Goal: Information Seeking & Learning: Learn about a topic

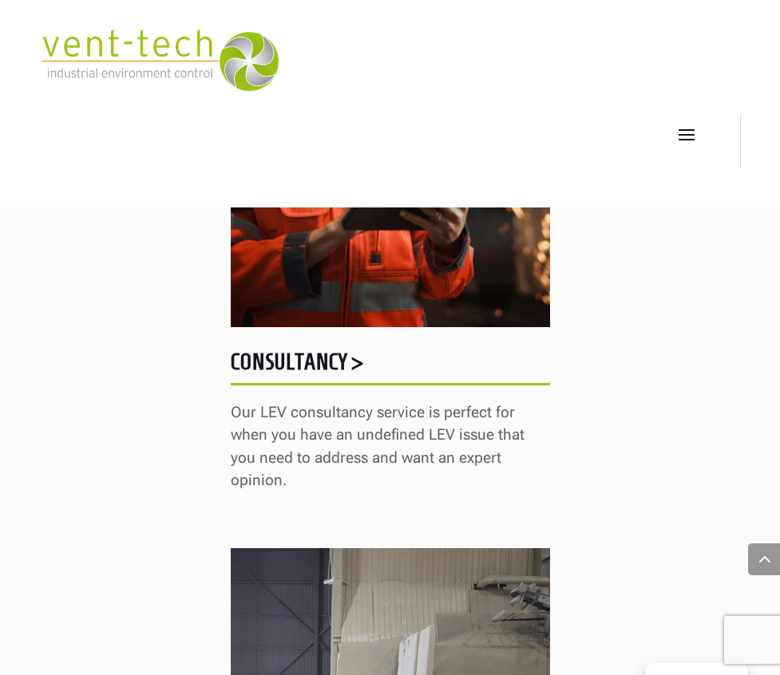
scroll to position [1672, 0]
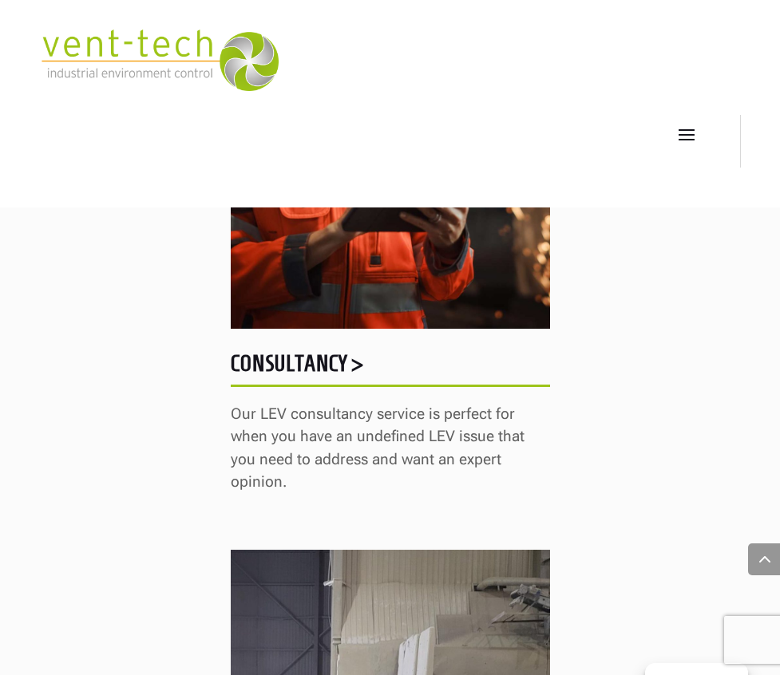
click at [678, 129] on span at bounding box center [687, 134] width 26 height 26
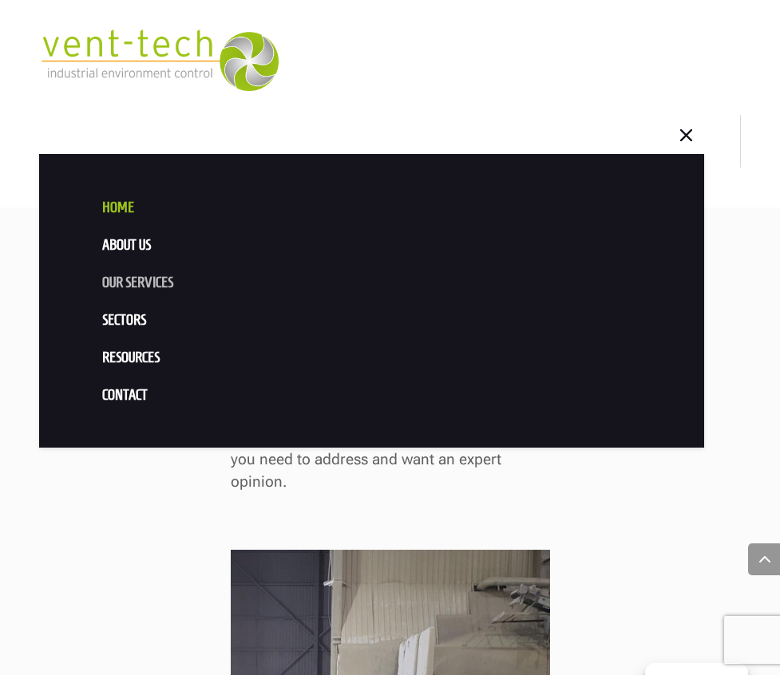
click at [159, 281] on link "Our Services" at bounding box center [372, 283] width 599 height 38
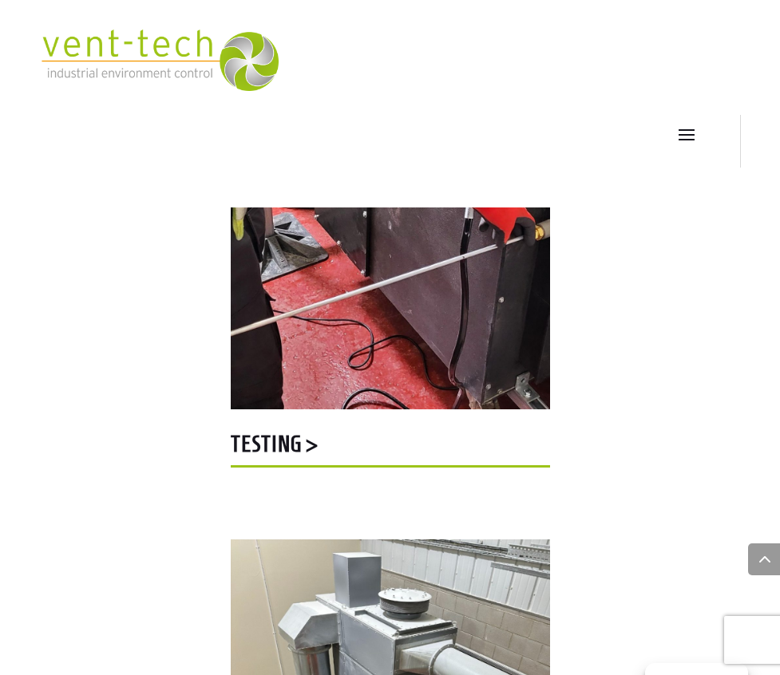
scroll to position [2269, 0]
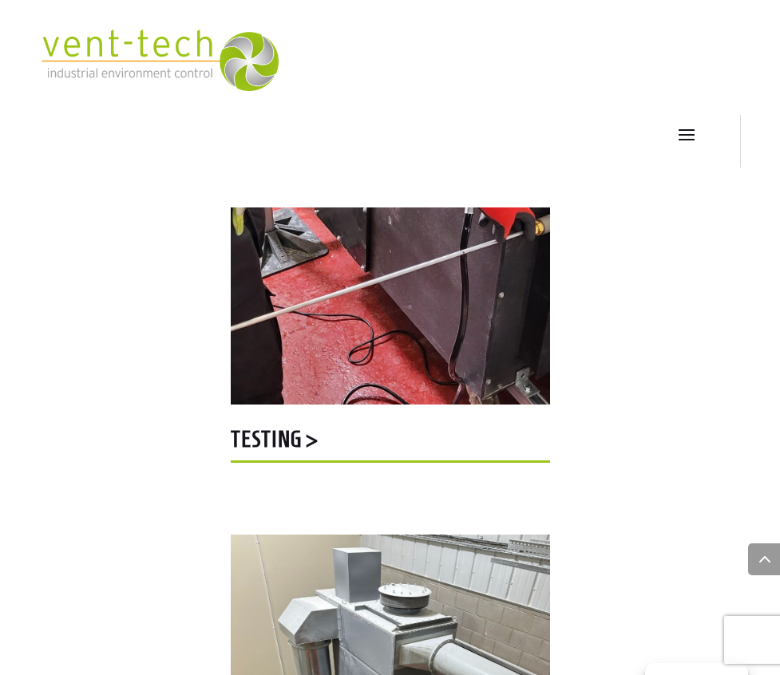
click at [272, 449] on h5 "Testing >" at bounding box center [390, 443] width 319 height 31
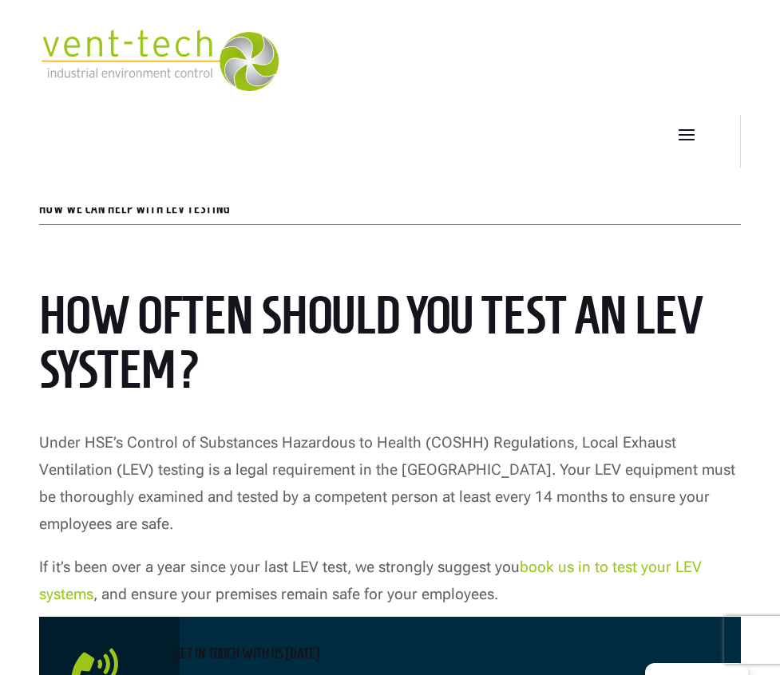
scroll to position [494, 0]
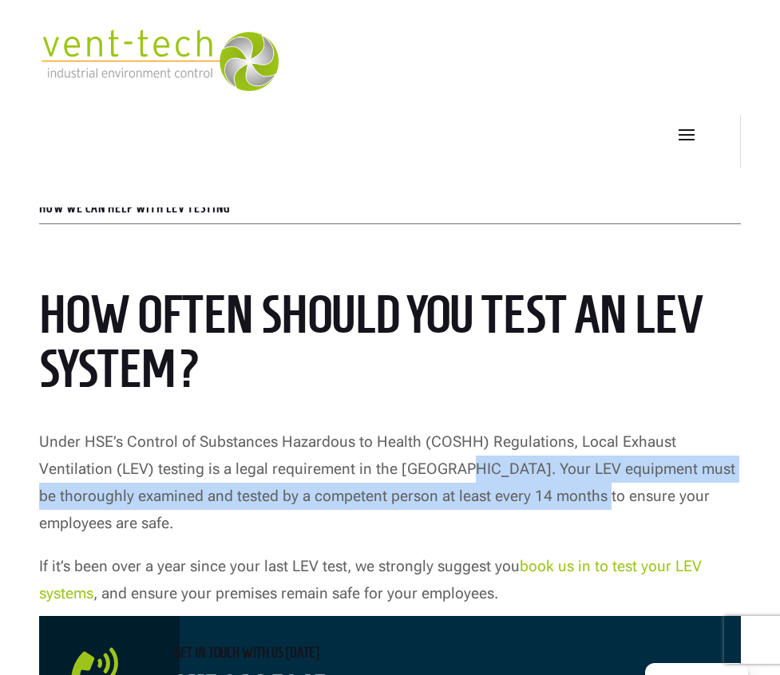
drag, startPoint x: 376, startPoint y: 471, endPoint x: 512, endPoint y: 500, distance: 138.7
click at [512, 500] on p "Under HSE’s Control of Substances Hazardous to Health (COSHH) Regulations, Loca…" at bounding box center [390, 491] width 702 height 125
copy p "LEV equipment must be thoroughly examined and tested by a competent person at l…"
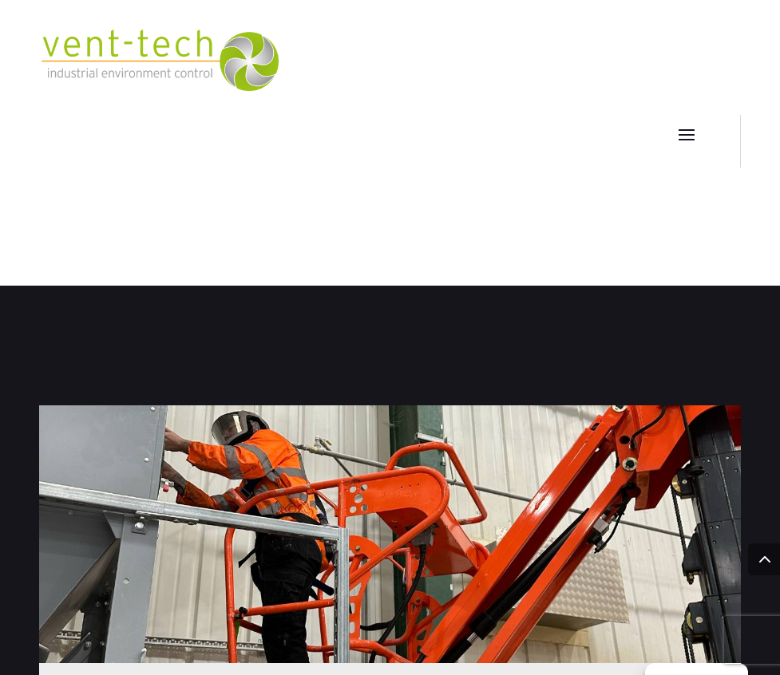
scroll to position [1129, 0]
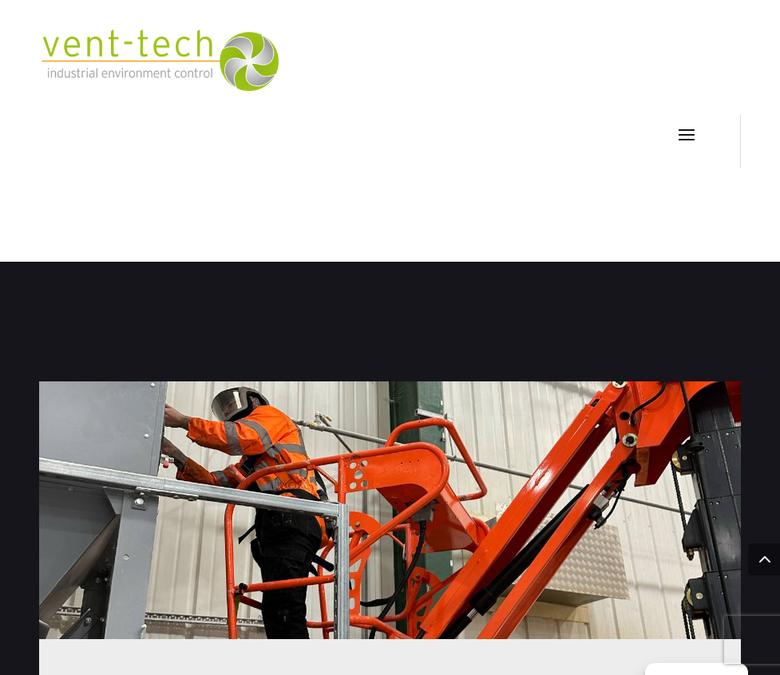
click at [395, 470] on div at bounding box center [390, 511] width 702 height 258
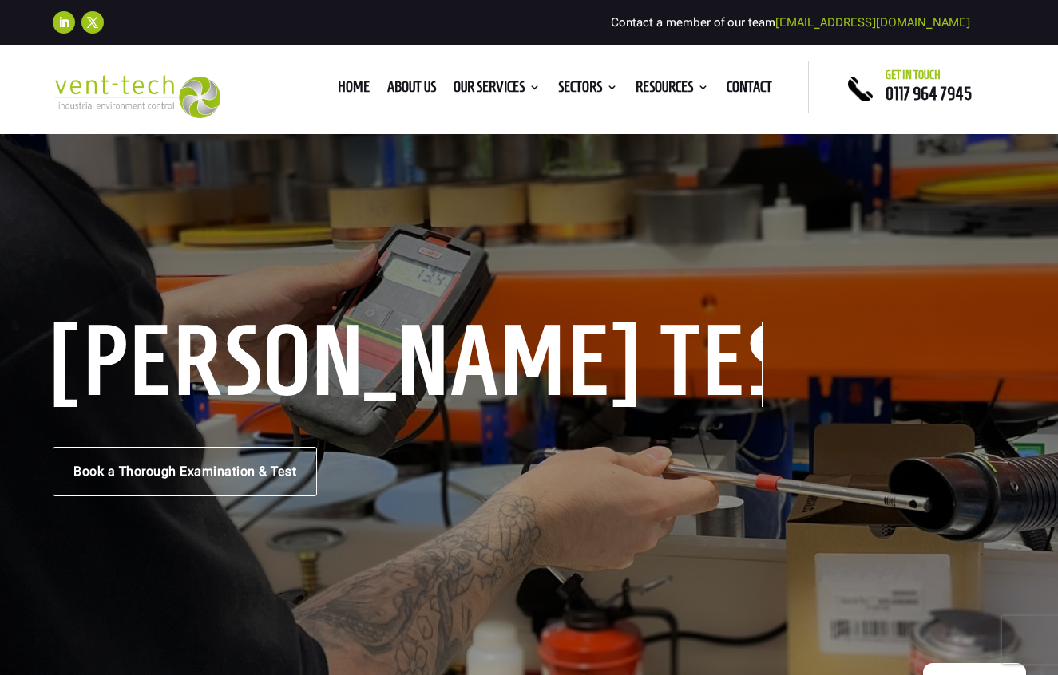
scroll to position [0, 0]
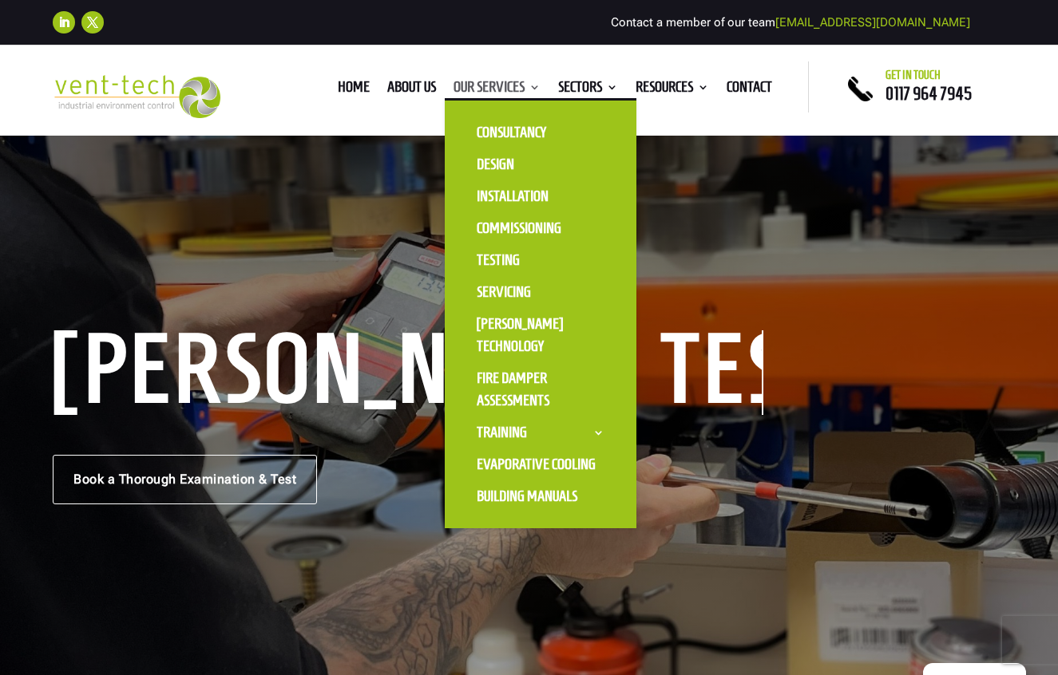
click at [500, 93] on link "Our Services" at bounding box center [496, 90] width 87 height 18
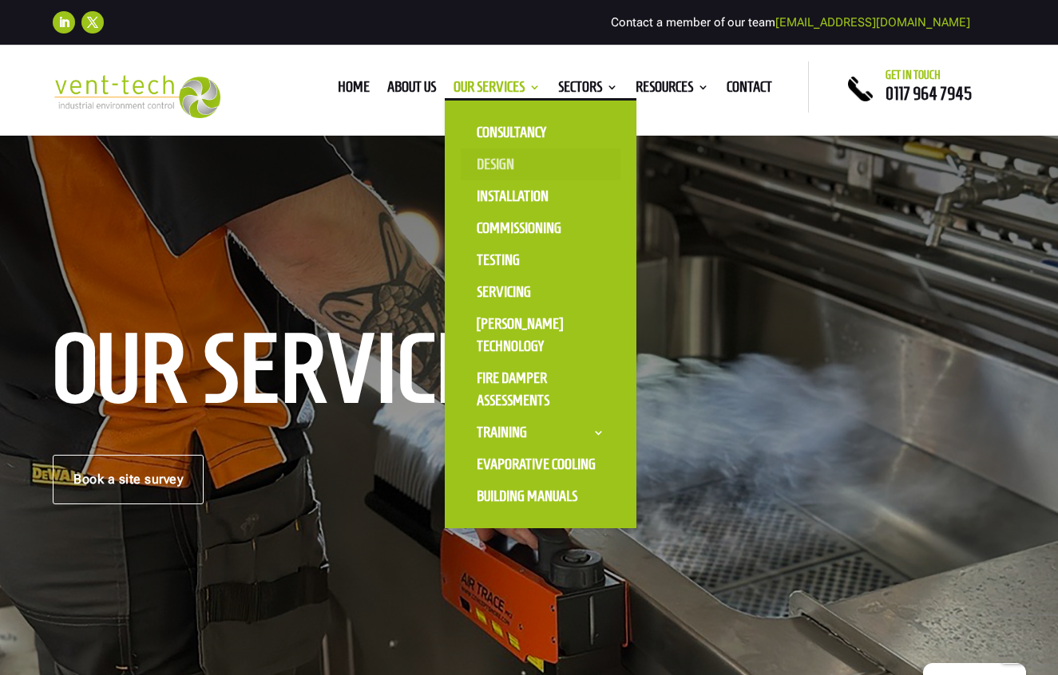
click at [479, 157] on link "Design" at bounding box center [541, 164] width 160 height 32
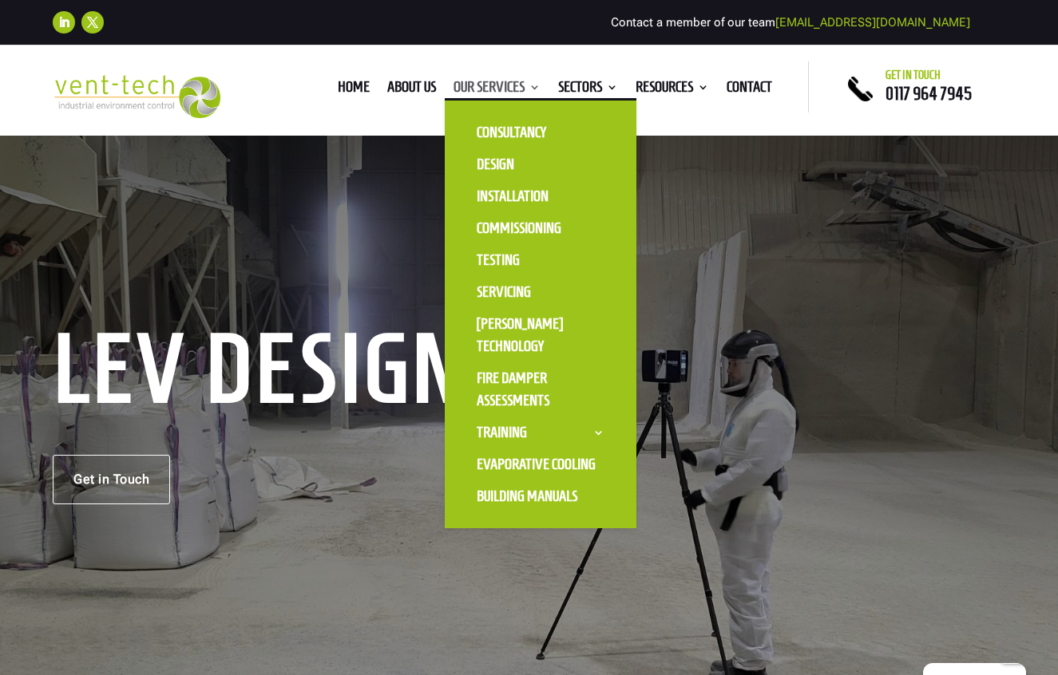
click at [520, 82] on link "Our Services" at bounding box center [496, 90] width 87 height 18
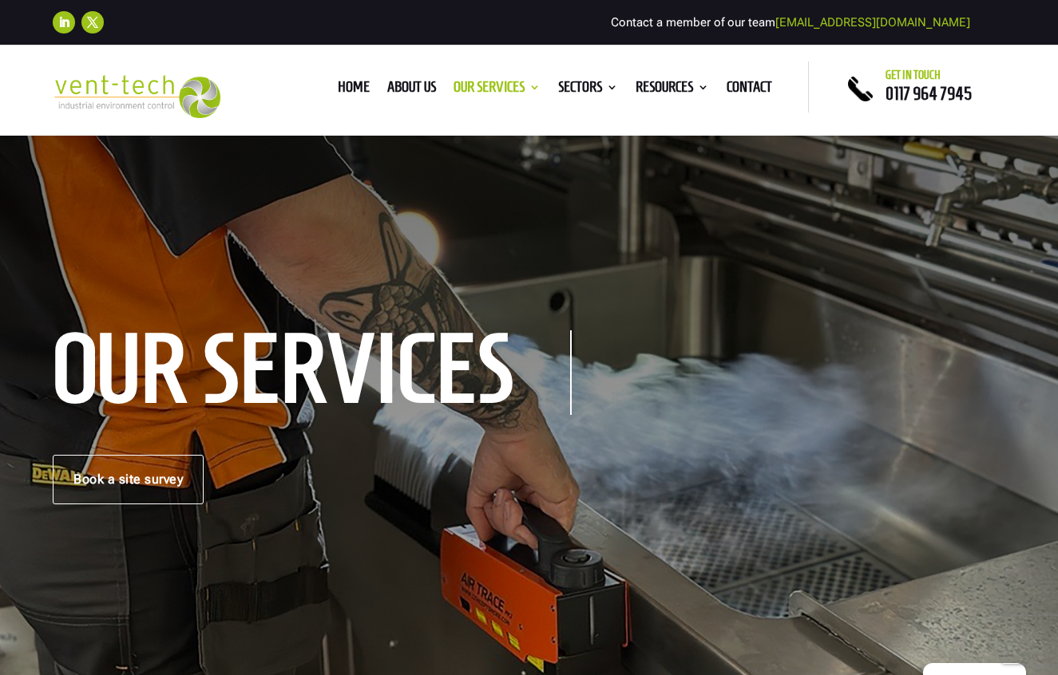
click at [485, 201] on div "Our Services Book a site survey" at bounding box center [529, 420] width 1058 height 568
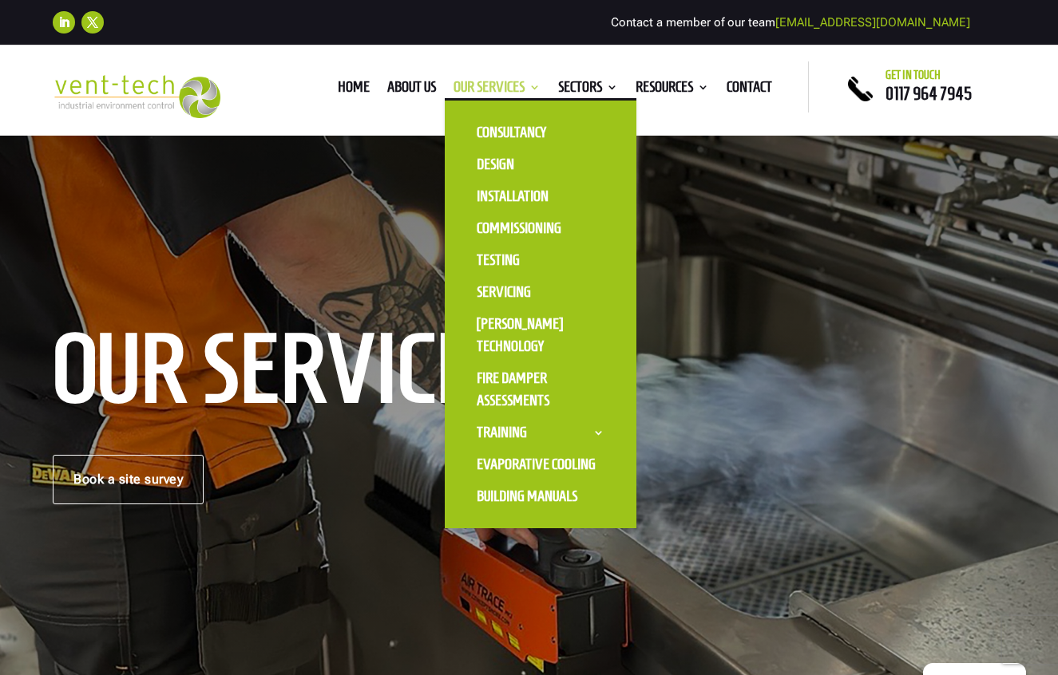
click at [481, 97] on link "Our Services" at bounding box center [496, 90] width 87 height 18
click at [498, 209] on link "Installation" at bounding box center [541, 196] width 160 height 32
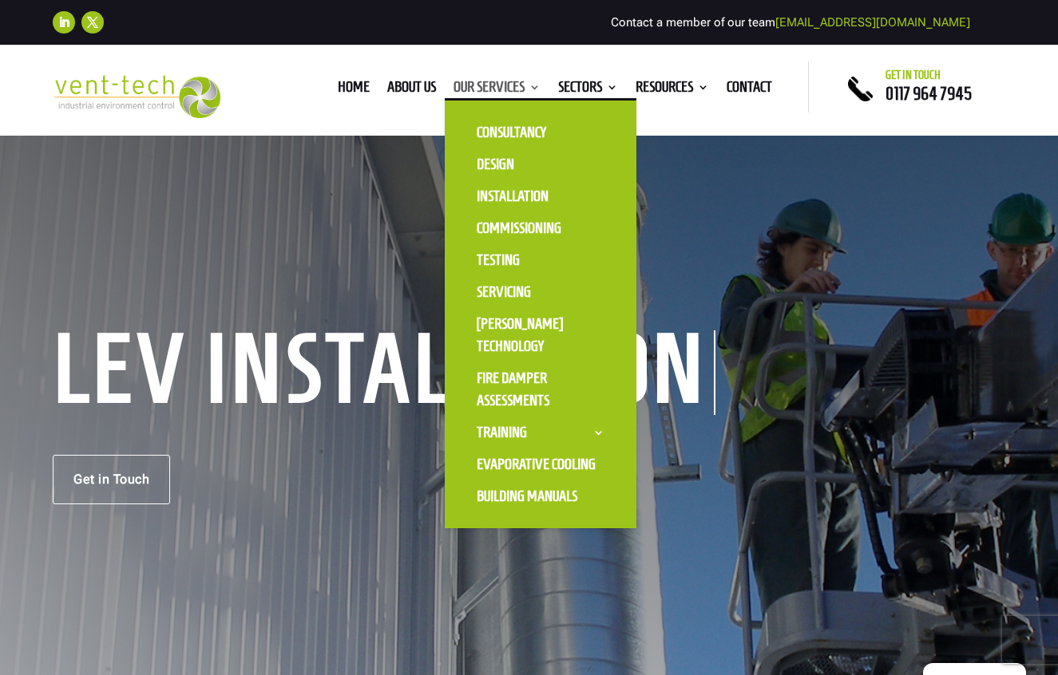
click at [500, 85] on link "Our Services" at bounding box center [496, 90] width 87 height 18
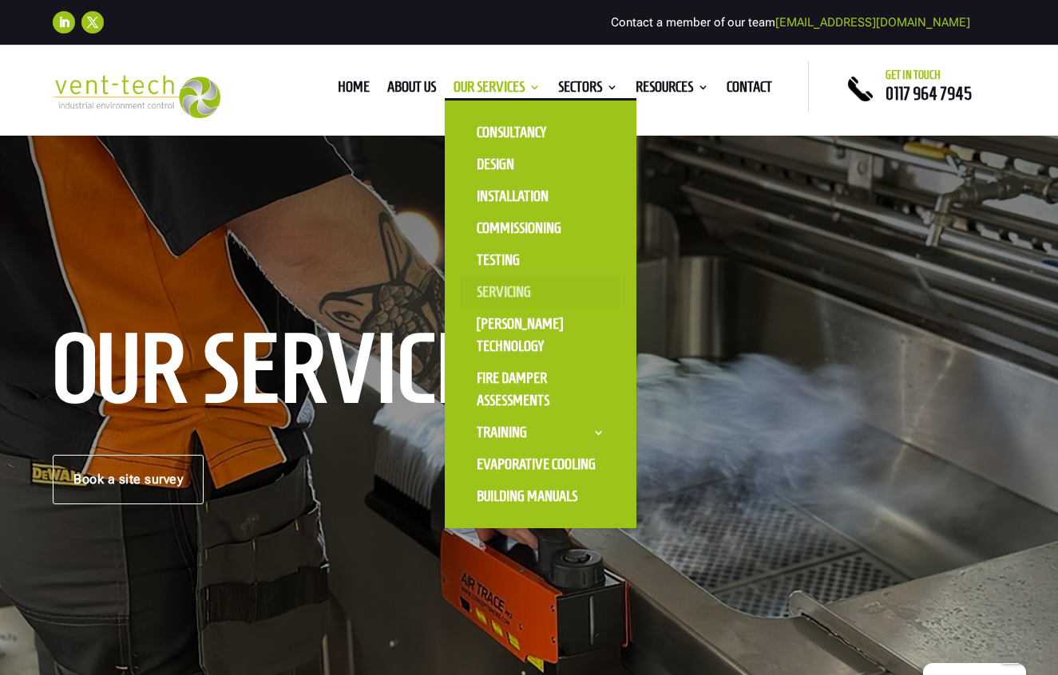
click at [486, 302] on link "Servicing" at bounding box center [541, 292] width 160 height 32
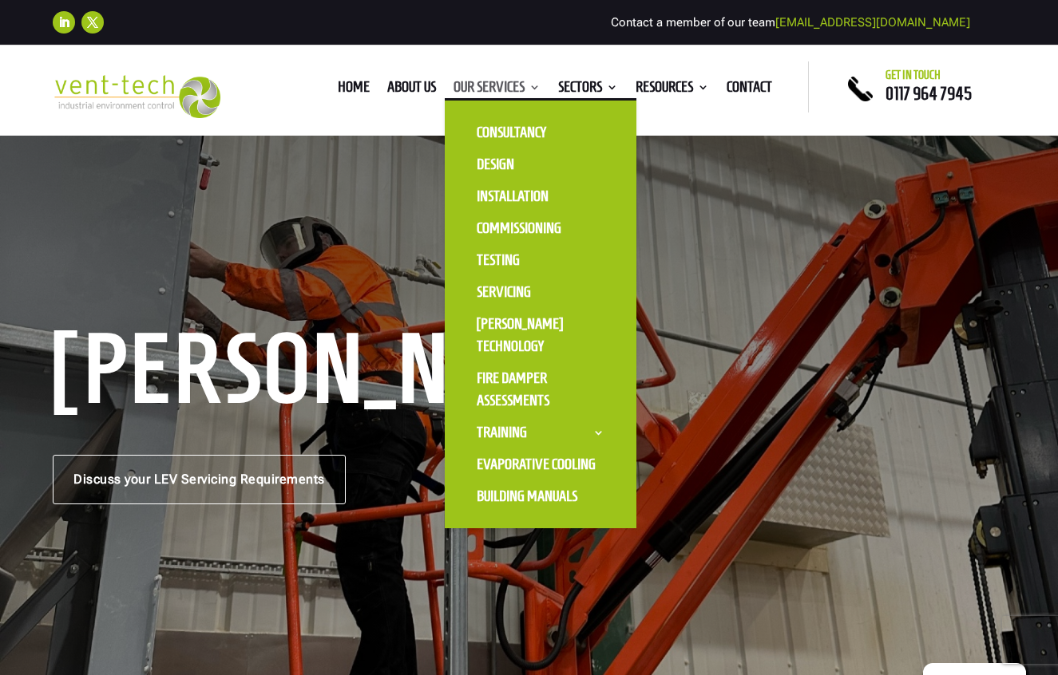
click at [520, 85] on link "Our Services" at bounding box center [496, 90] width 87 height 18
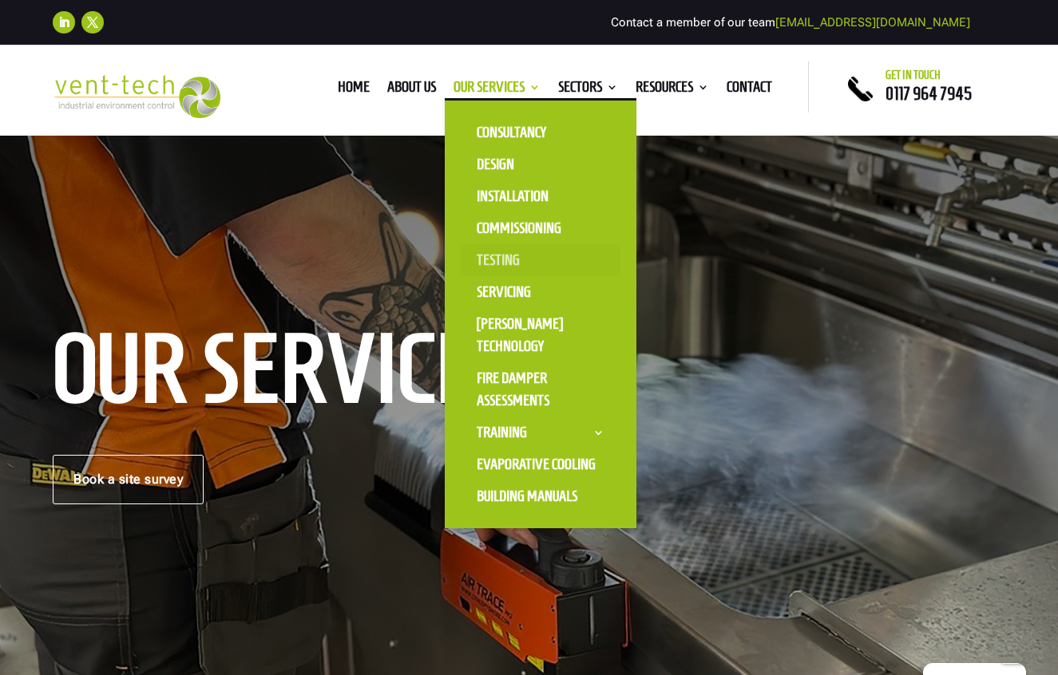
click at [488, 266] on link "Testing" at bounding box center [541, 260] width 160 height 32
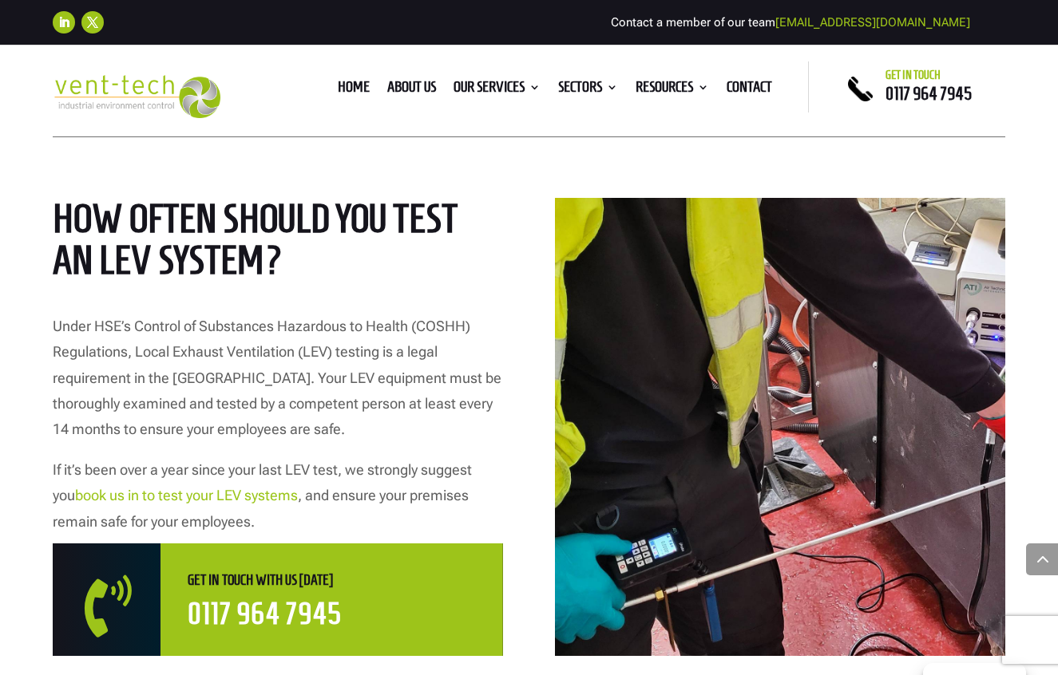
scroll to position [714, 0]
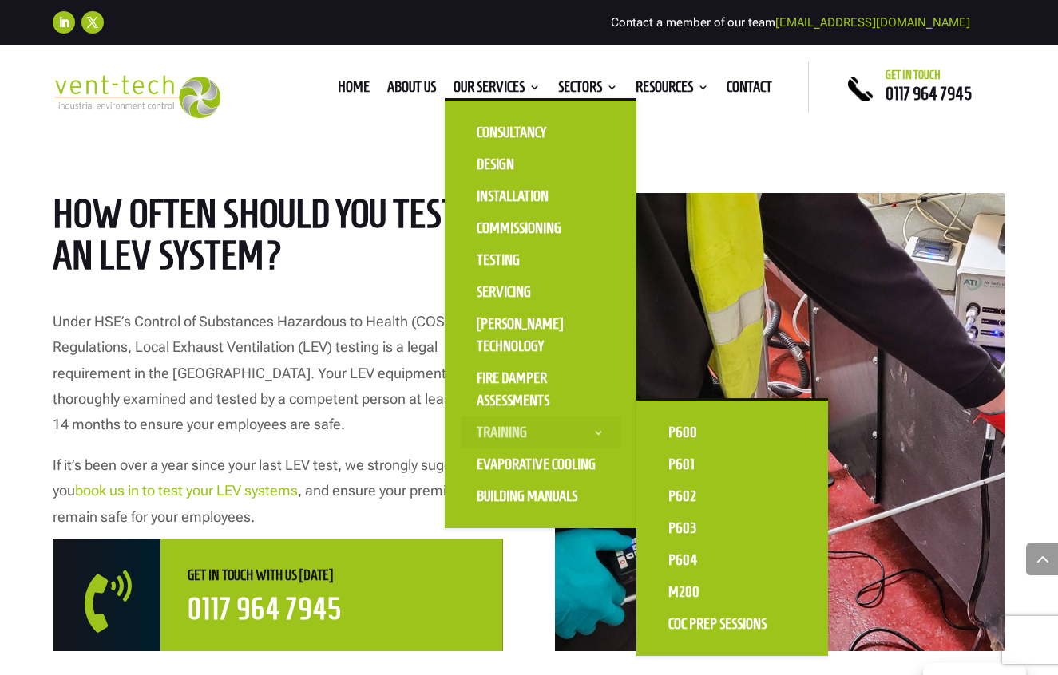
click at [485, 436] on link "Training" at bounding box center [541, 433] width 160 height 32
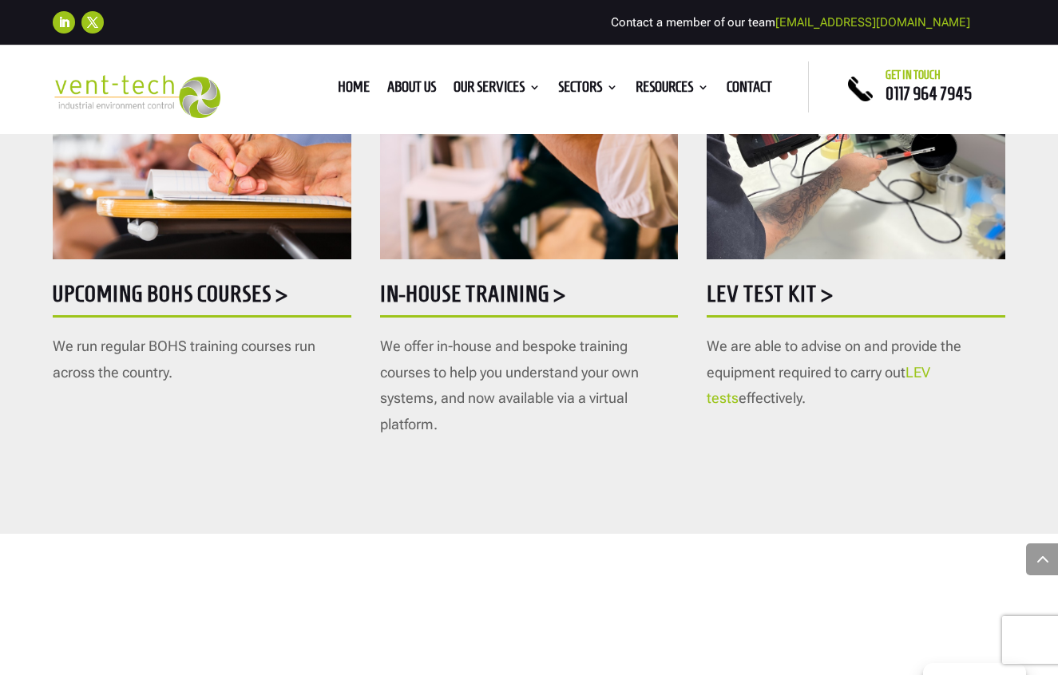
scroll to position [955, 0]
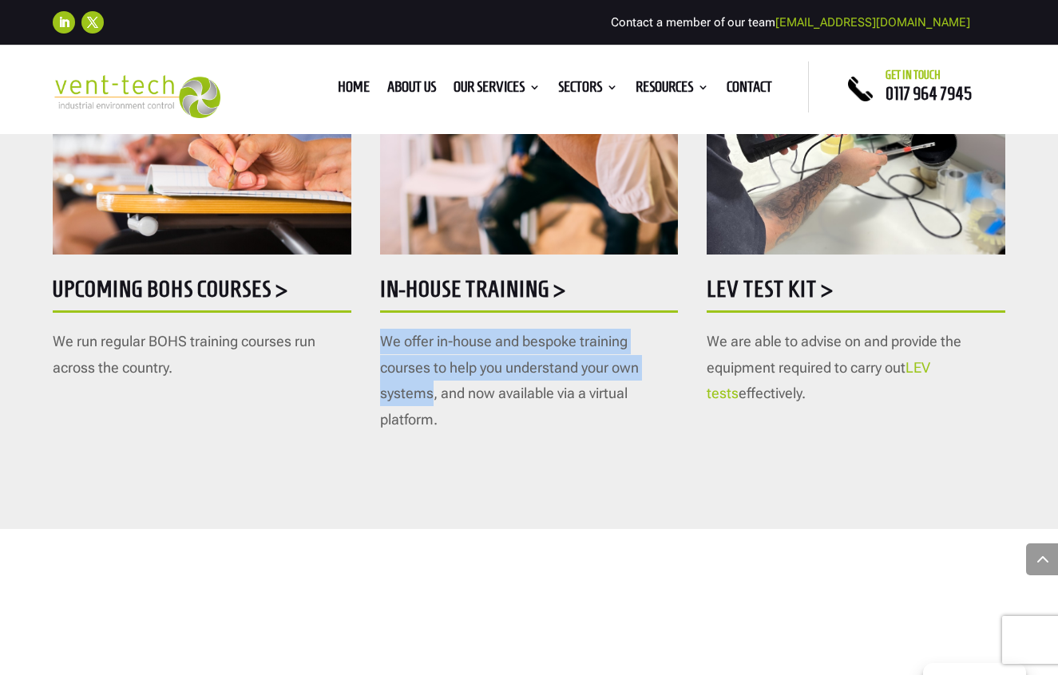
drag, startPoint x: 378, startPoint y: 341, endPoint x: 433, endPoint y: 393, distance: 75.7
click at [433, 393] on div "Upcoming BOHS courses > We run regular BOHS training courses run across the cou…" at bounding box center [529, 139] width 952 height 540
copy span "We offer in-house and bespoke training courses to help you understand your own …"
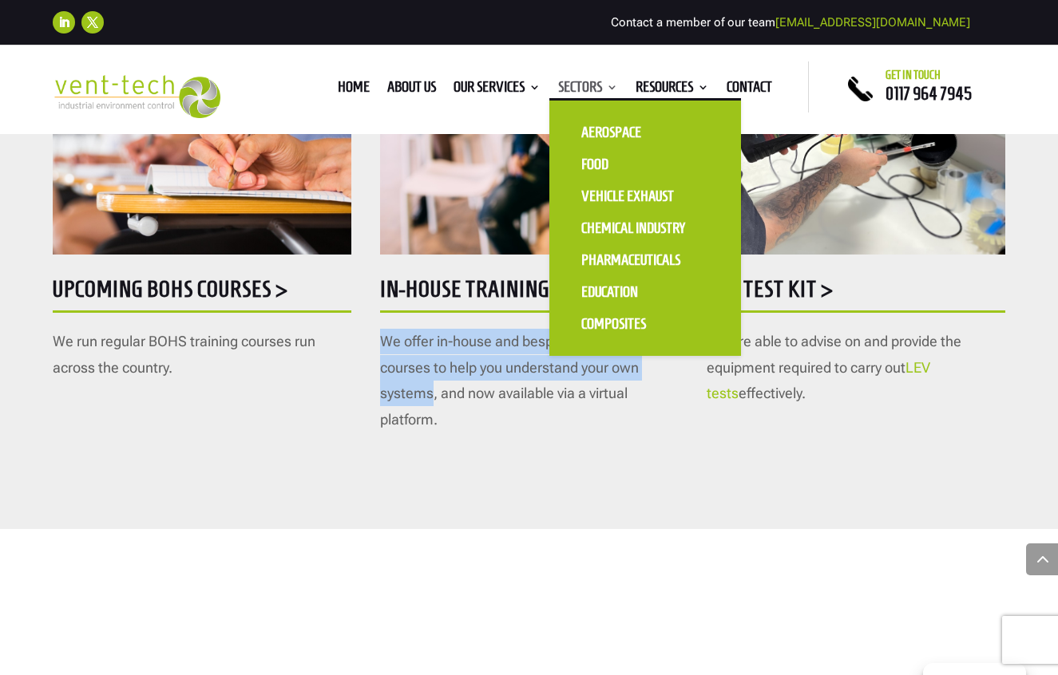
click at [574, 92] on link "Sectors" at bounding box center [588, 90] width 60 height 18
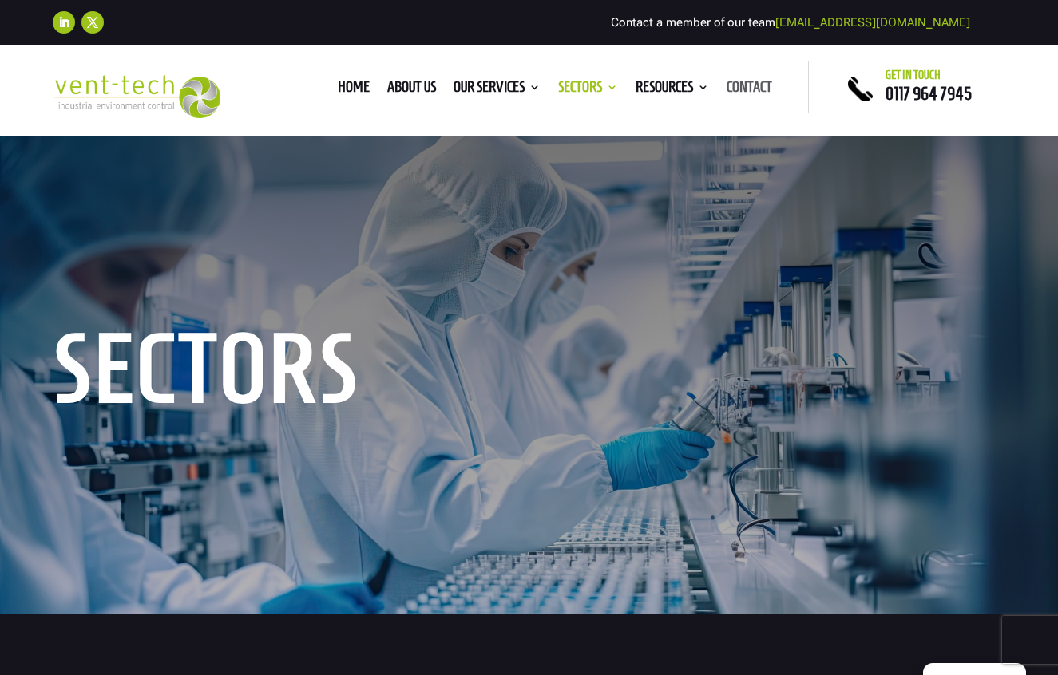
click at [742, 87] on link "Contact" at bounding box center [748, 90] width 45 height 18
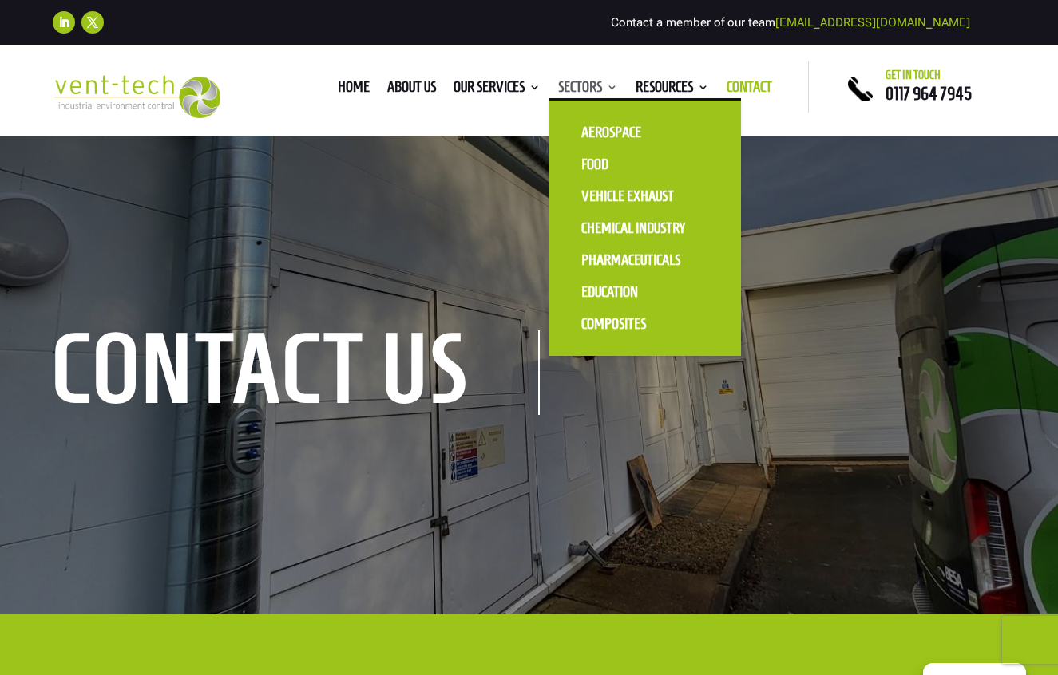
click at [579, 88] on link "Sectors" at bounding box center [588, 90] width 60 height 18
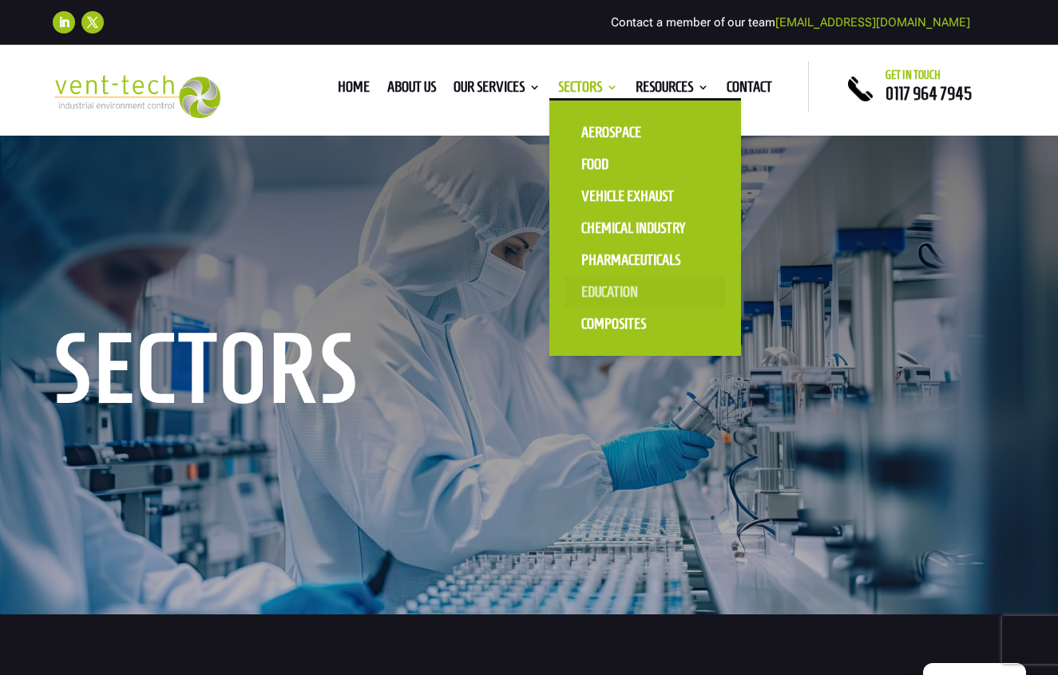
click at [595, 295] on link "Education" at bounding box center [645, 292] width 160 height 32
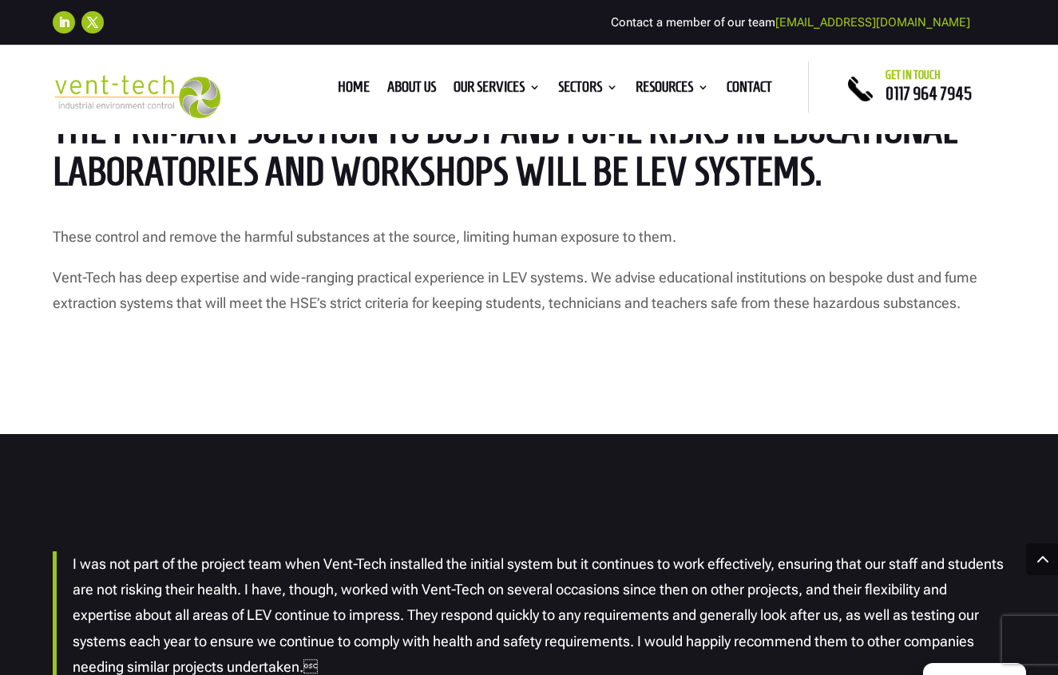
scroll to position [2971, 0]
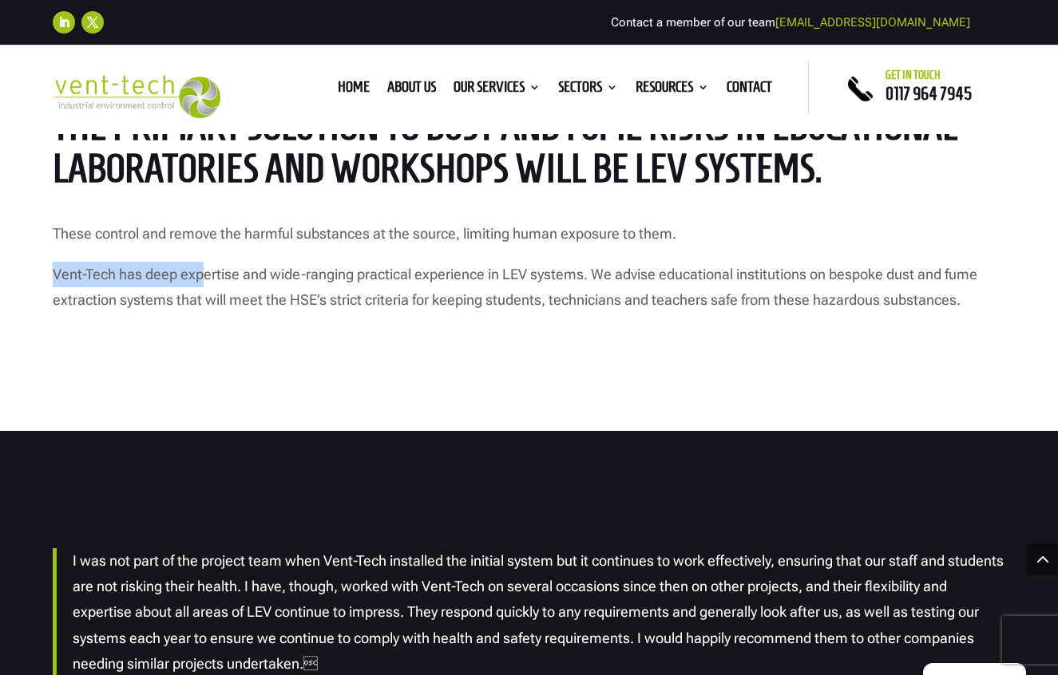
drag, startPoint x: 53, startPoint y: 303, endPoint x: 206, endPoint y: 312, distance: 153.5
click at [206, 312] on p "Vent-Tech has deep expertise and wide-ranging practical experience in LEV syste…" at bounding box center [529, 288] width 952 height 52
click at [203, 312] on p "Vent-Tech has deep expertise and wide-ranging practical experience in LEV syste…" at bounding box center [529, 288] width 952 height 52
click at [267, 301] on p "Vent-Tech has deep expertise and wide-ranging practical experience in LEV syste…" at bounding box center [529, 288] width 952 height 52
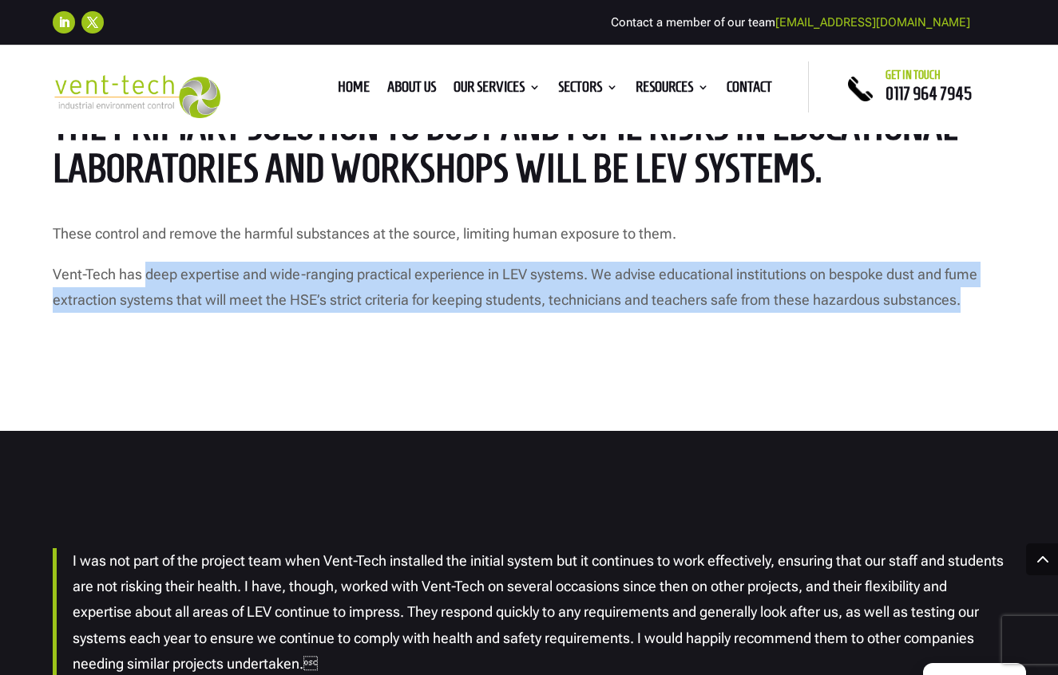
drag, startPoint x: 146, startPoint y: 299, endPoint x: 603, endPoint y: 351, distance: 459.6
click at [603, 351] on div "Advising schools and colleges on LEV extraction systems The primary solution to…" at bounding box center [529, 167] width 1058 height 528
copy p "deep expertise and wide-ranging practical experience in LEV systems. We advise …"
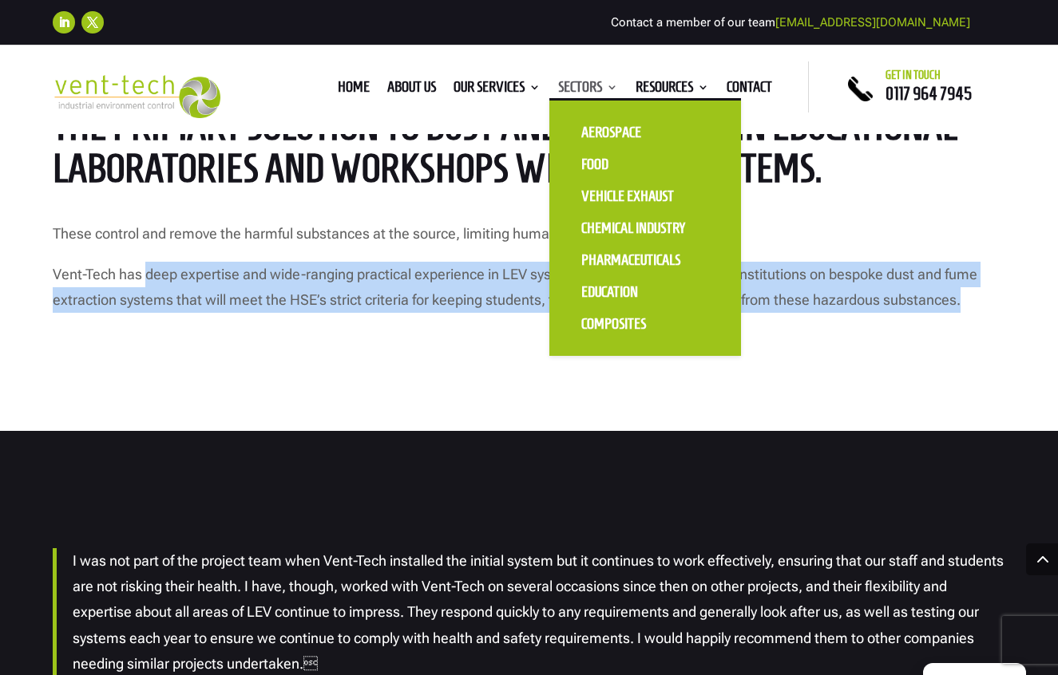
click at [598, 89] on link "Sectors" at bounding box center [588, 90] width 60 height 18
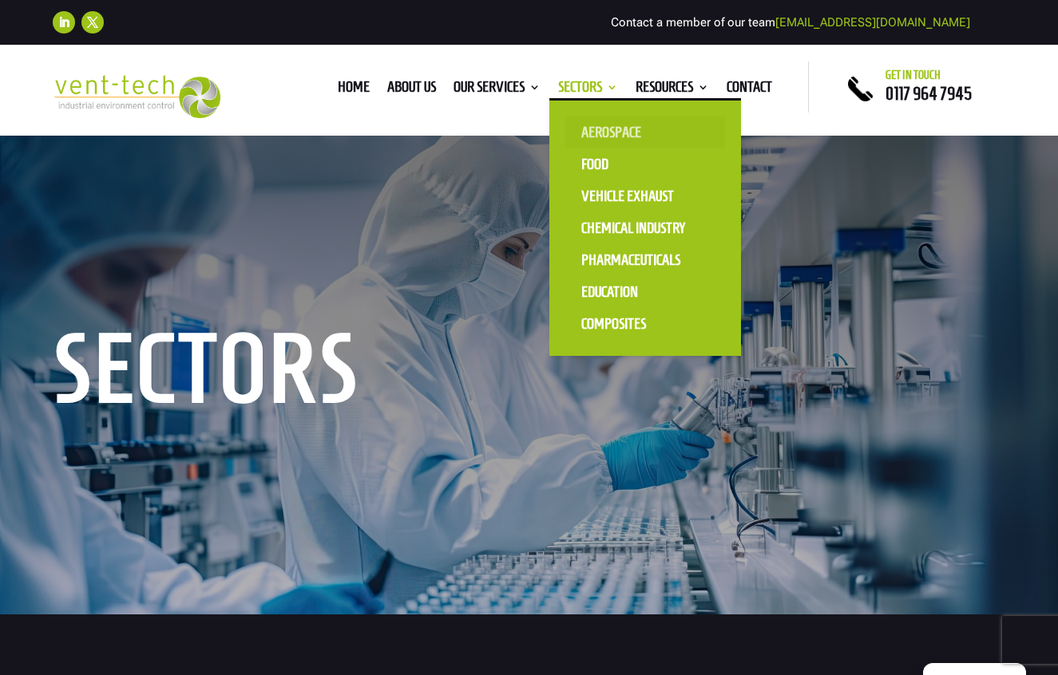
click at [597, 132] on link "Aerospace" at bounding box center [645, 133] width 160 height 32
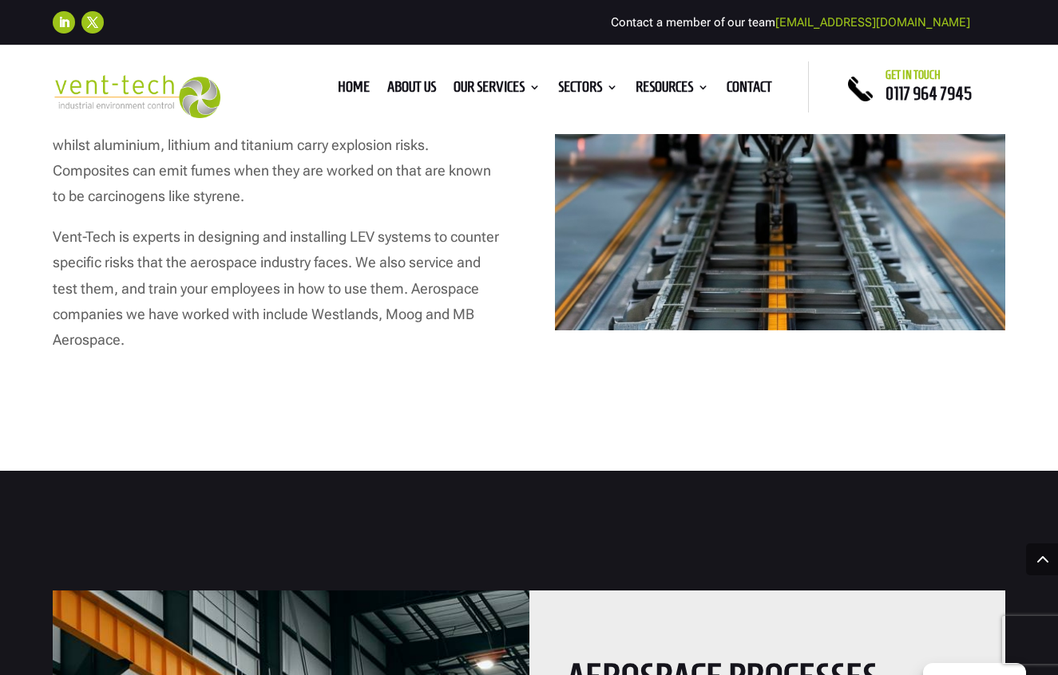
scroll to position [1086, 0]
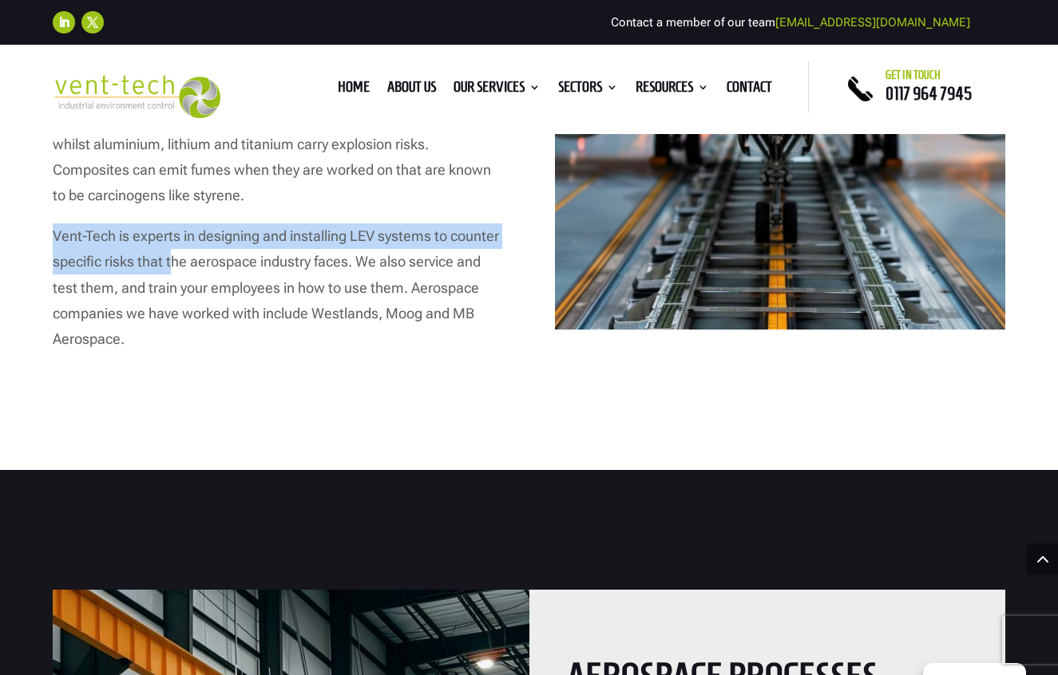
drag, startPoint x: 51, startPoint y: 239, endPoint x: 172, endPoint y: 251, distance: 121.9
click at [172, 251] on div "HOW WE CAN HELP LEV systems for aerospace companies The UK has a thriving aeros…" at bounding box center [529, 44] width 1058 height 852
click at [172, 251] on p "Vent-Tech is experts in designing and installing LEV systems to counter specifi…" at bounding box center [277, 287] width 449 height 129
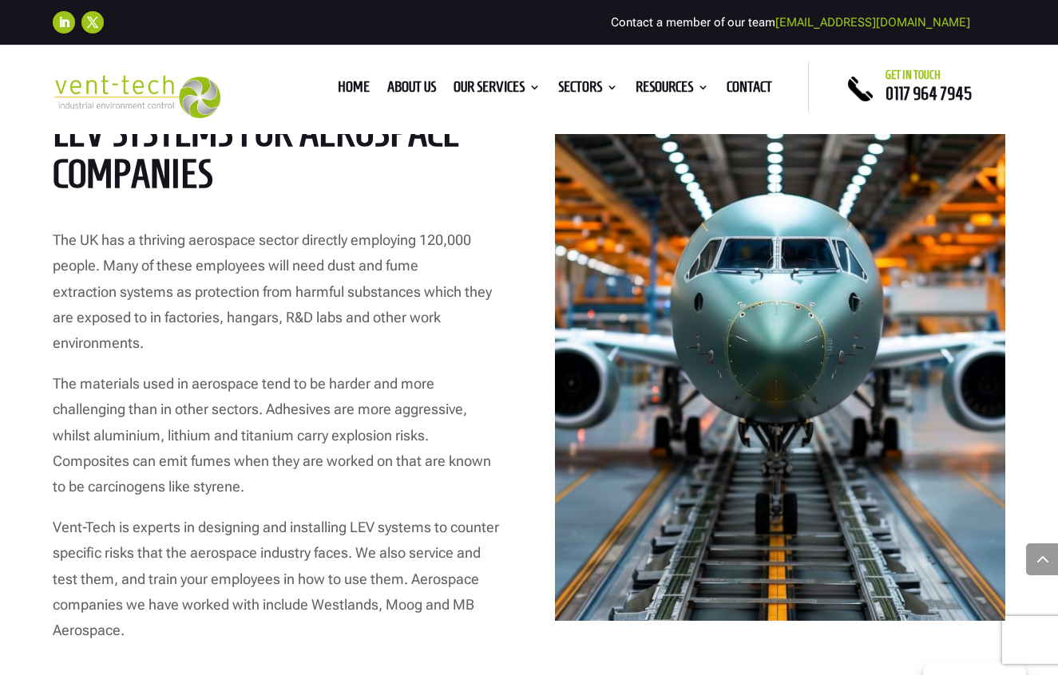
scroll to position [796, 0]
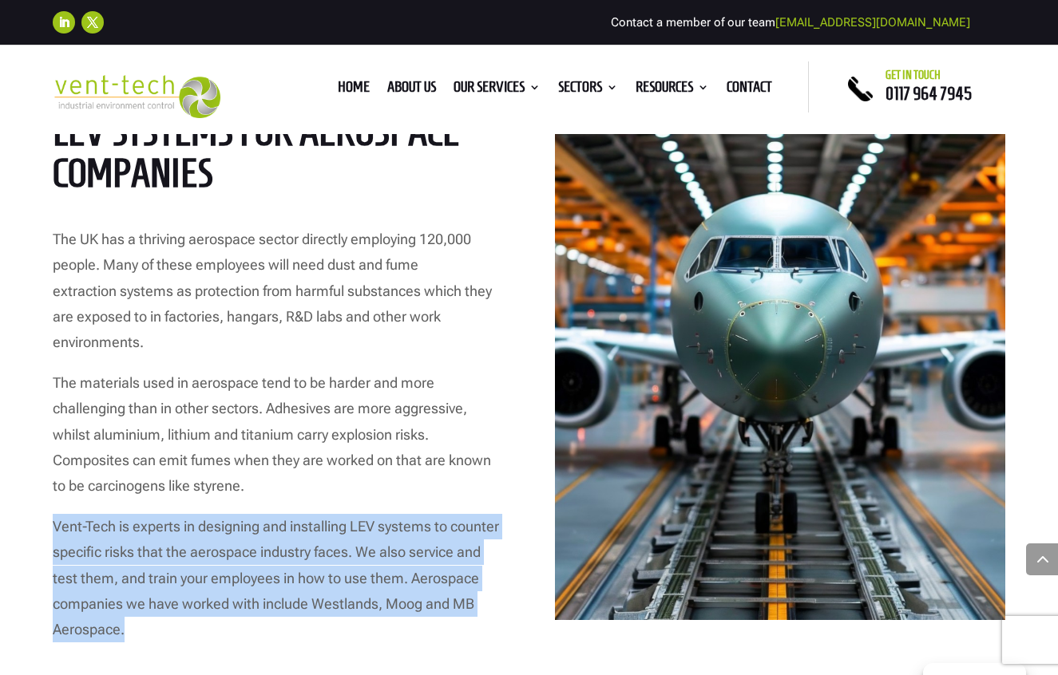
drag, startPoint x: 42, startPoint y: 518, endPoint x: 165, endPoint y: 626, distance: 163.5
click at [165, 626] on div "HOW WE CAN HELP LEV systems for aerospace companies The UK has a thriving aeros…" at bounding box center [529, 334] width 1058 height 852
copy p "Vent-Tech is experts in designing and installing LEV systems to counter specifi…"
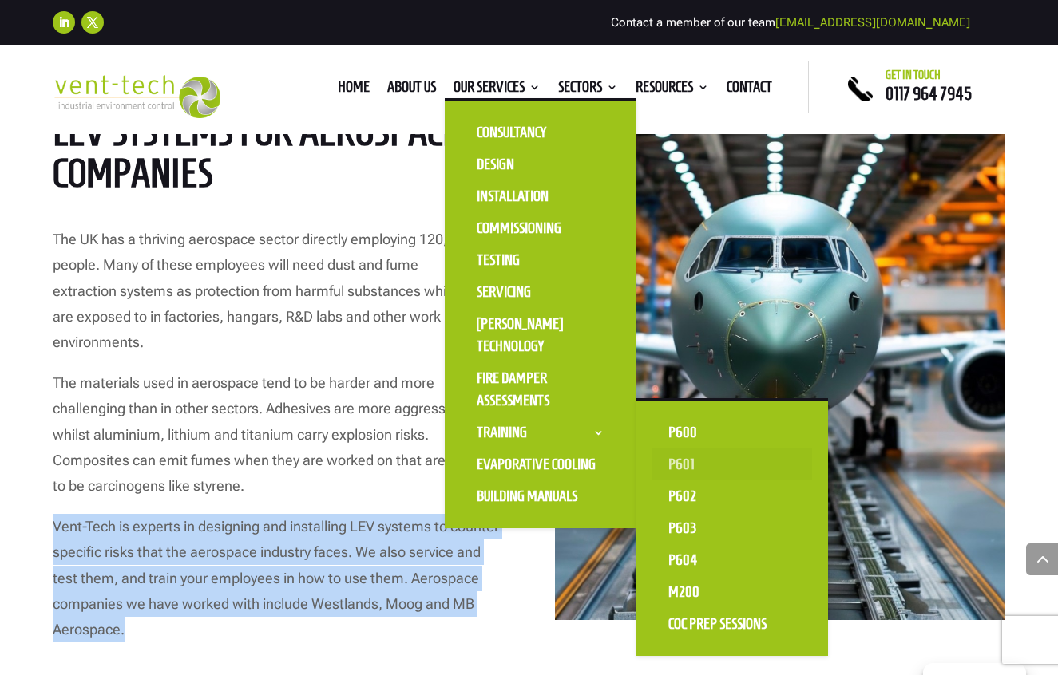
click at [667, 461] on link "P601" at bounding box center [732, 465] width 160 height 32
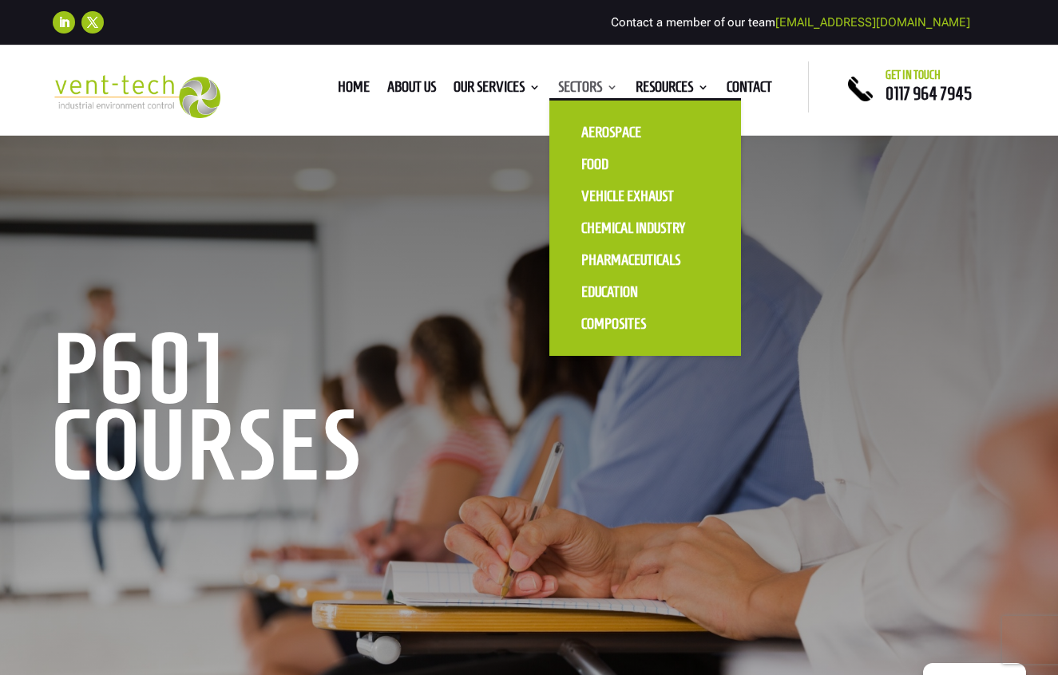
click at [576, 89] on link "Sectors" at bounding box center [588, 90] width 60 height 18
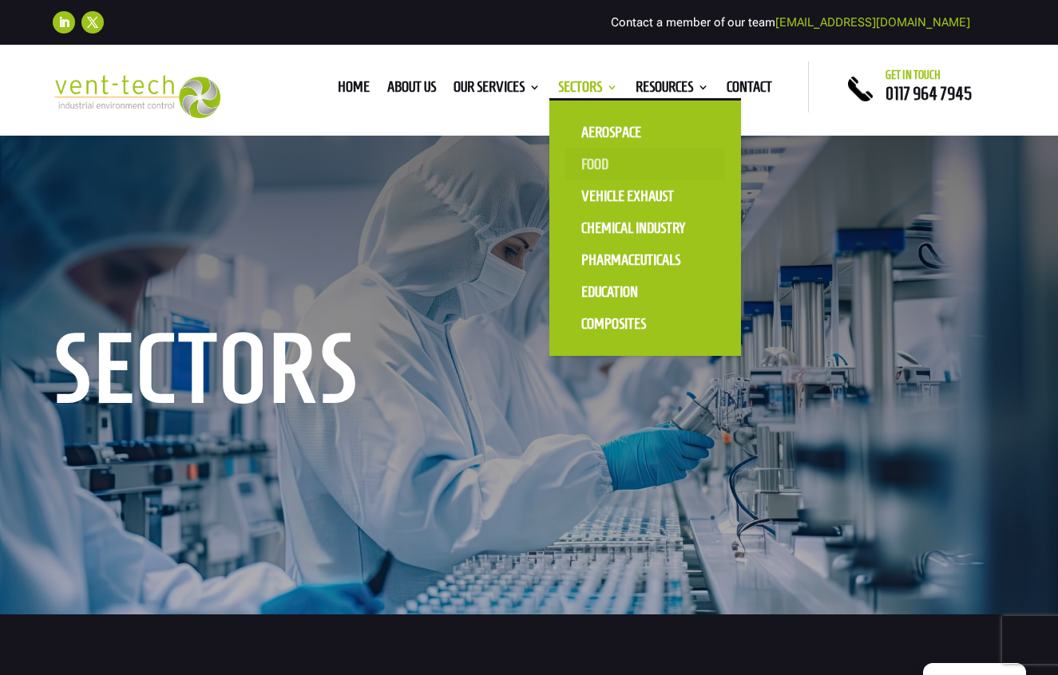
click at [583, 164] on link "Food" at bounding box center [645, 164] width 160 height 32
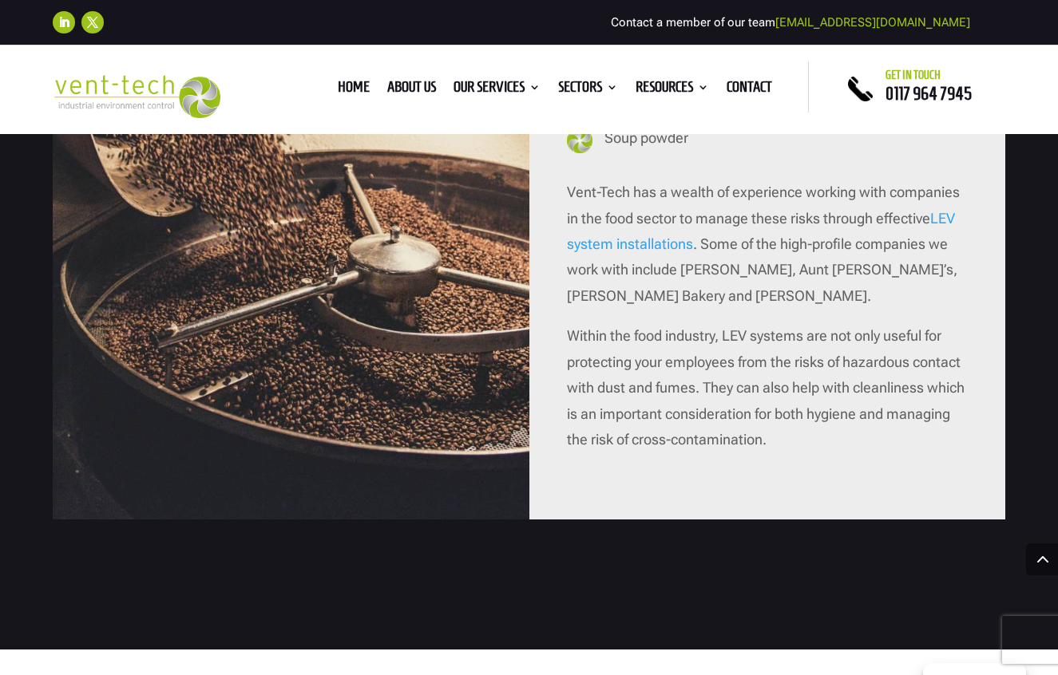
scroll to position [1833, 0]
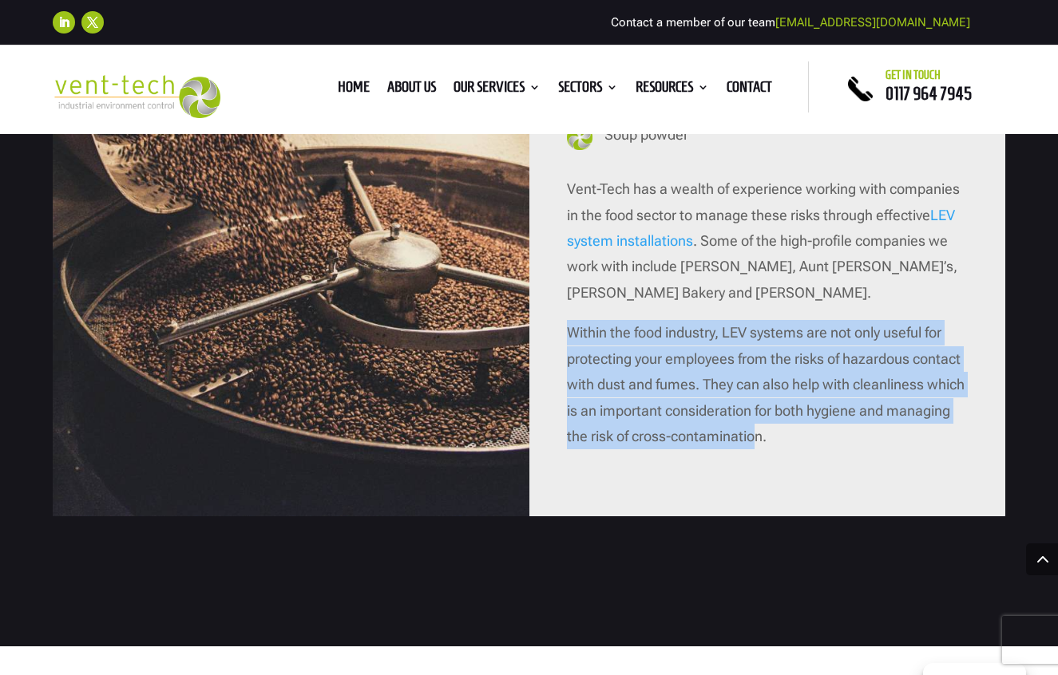
drag, startPoint x: 567, startPoint y: 334, endPoint x: 821, endPoint y: 426, distance: 270.9
click at [821, 426] on p "Within the food industry, LEV systems are not only useful for protecting your e…" at bounding box center [767, 384] width 400 height 129
copy p "Within the food industry, LEV systems are not only useful for protecting your e…"
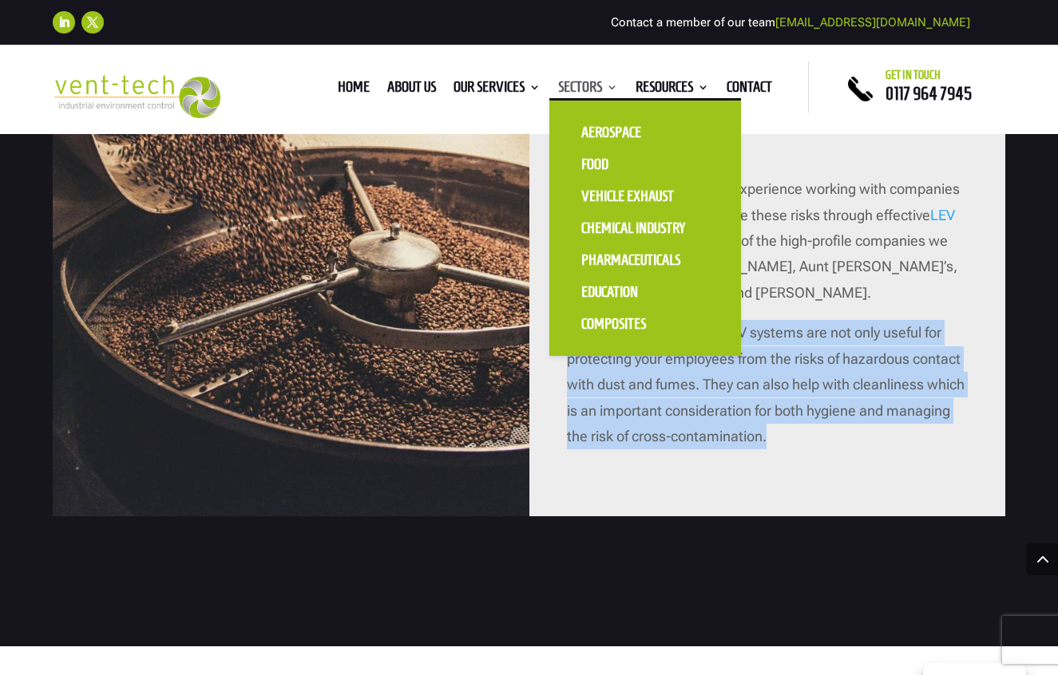
click at [602, 89] on link "Sectors" at bounding box center [588, 90] width 60 height 18
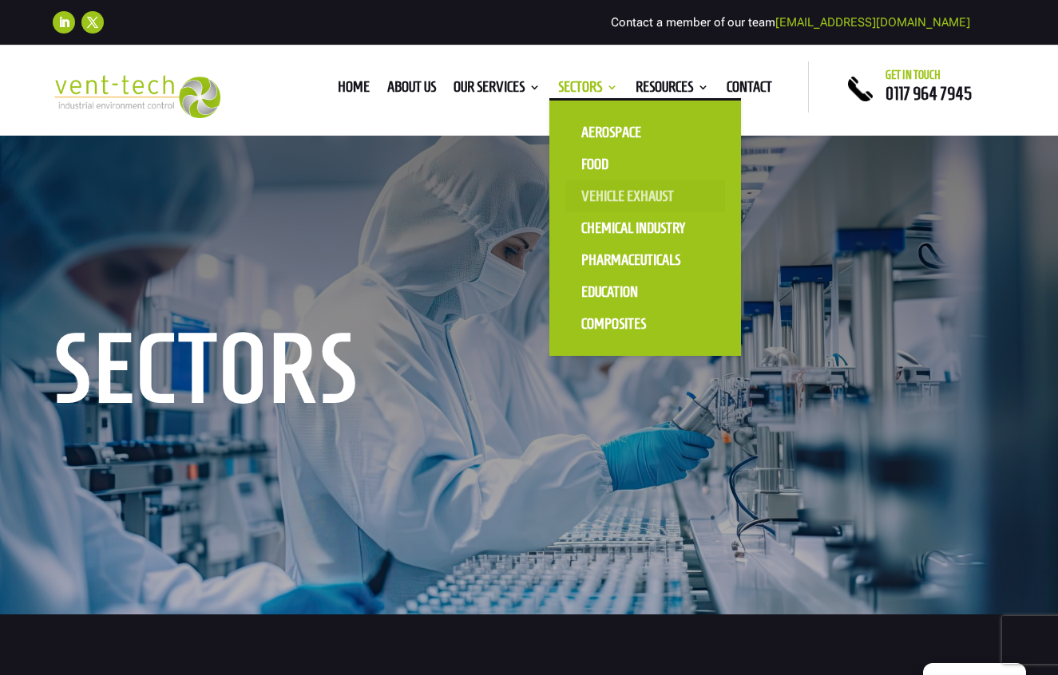
click at [612, 191] on link "Vehicle Exhaust" at bounding box center [645, 196] width 160 height 32
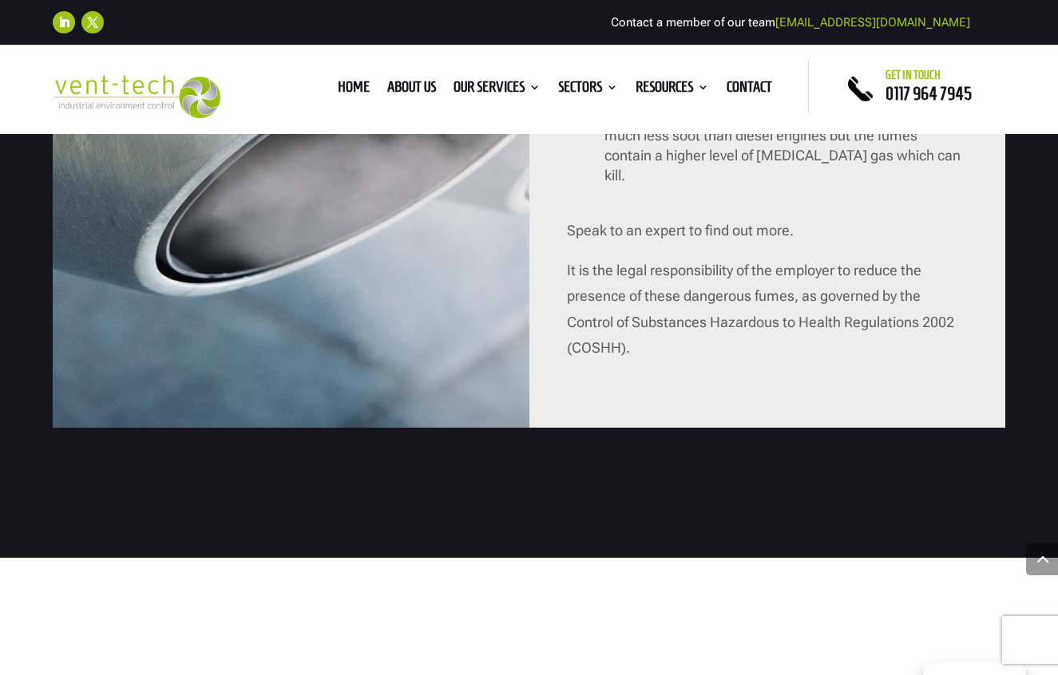
scroll to position [2510, 0]
